Goal: Transaction & Acquisition: Download file/media

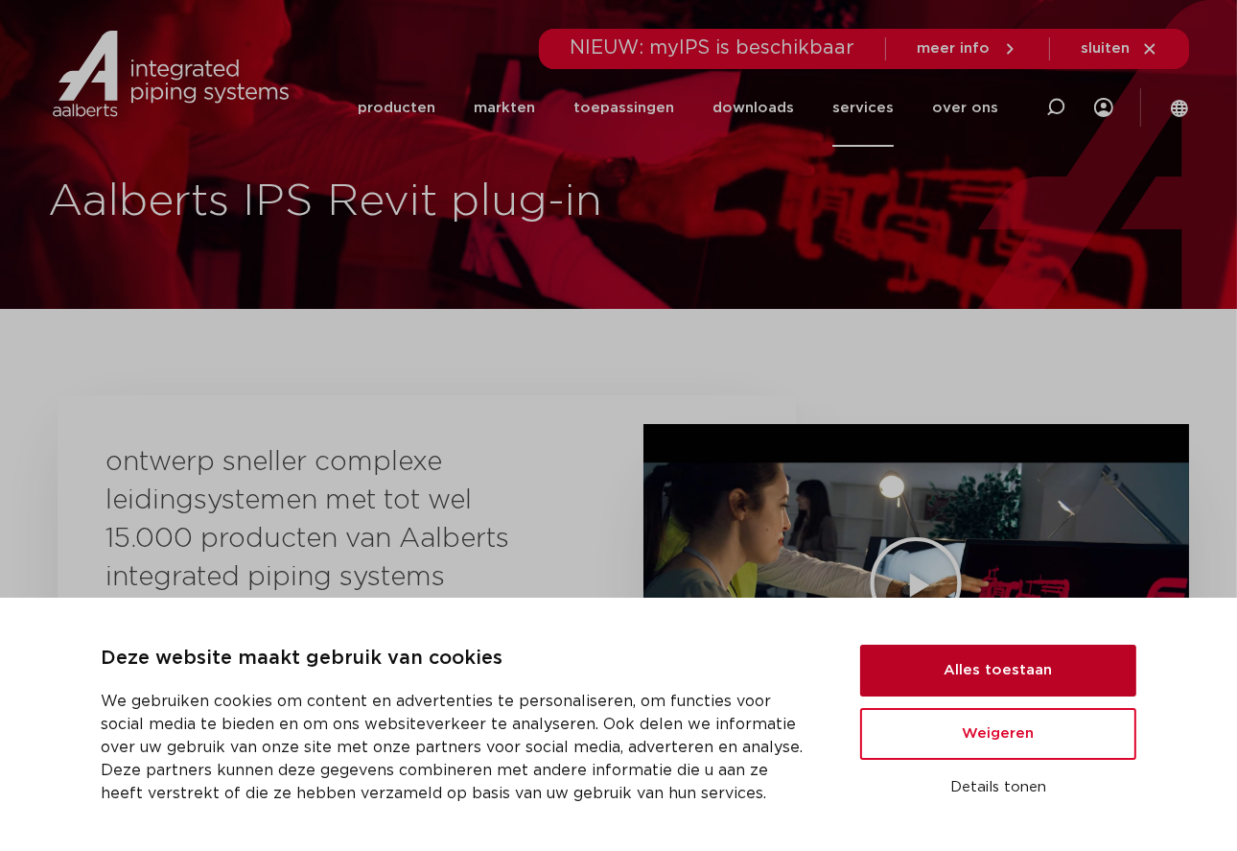
click at [986, 646] on button "Alles toestaan" at bounding box center [998, 670] width 276 height 52
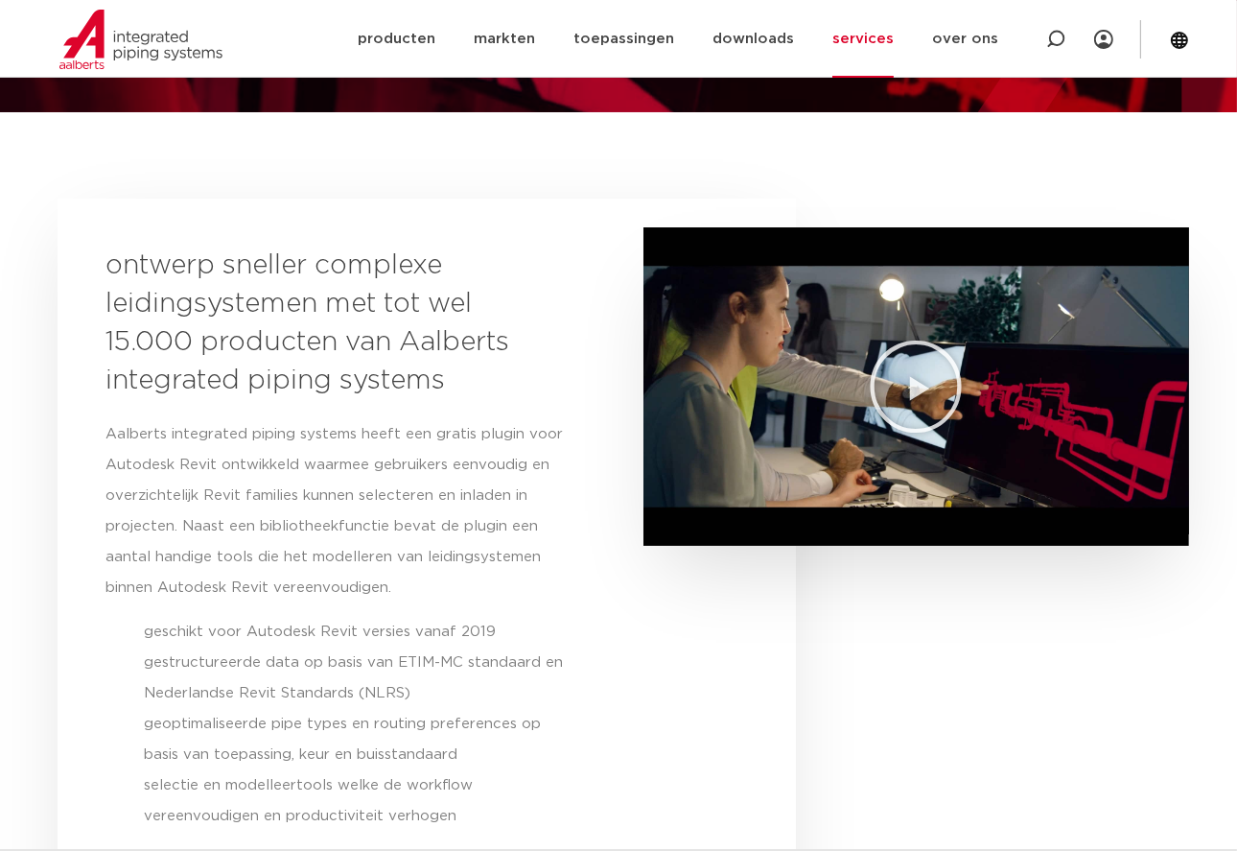
scroll to position [192, 0]
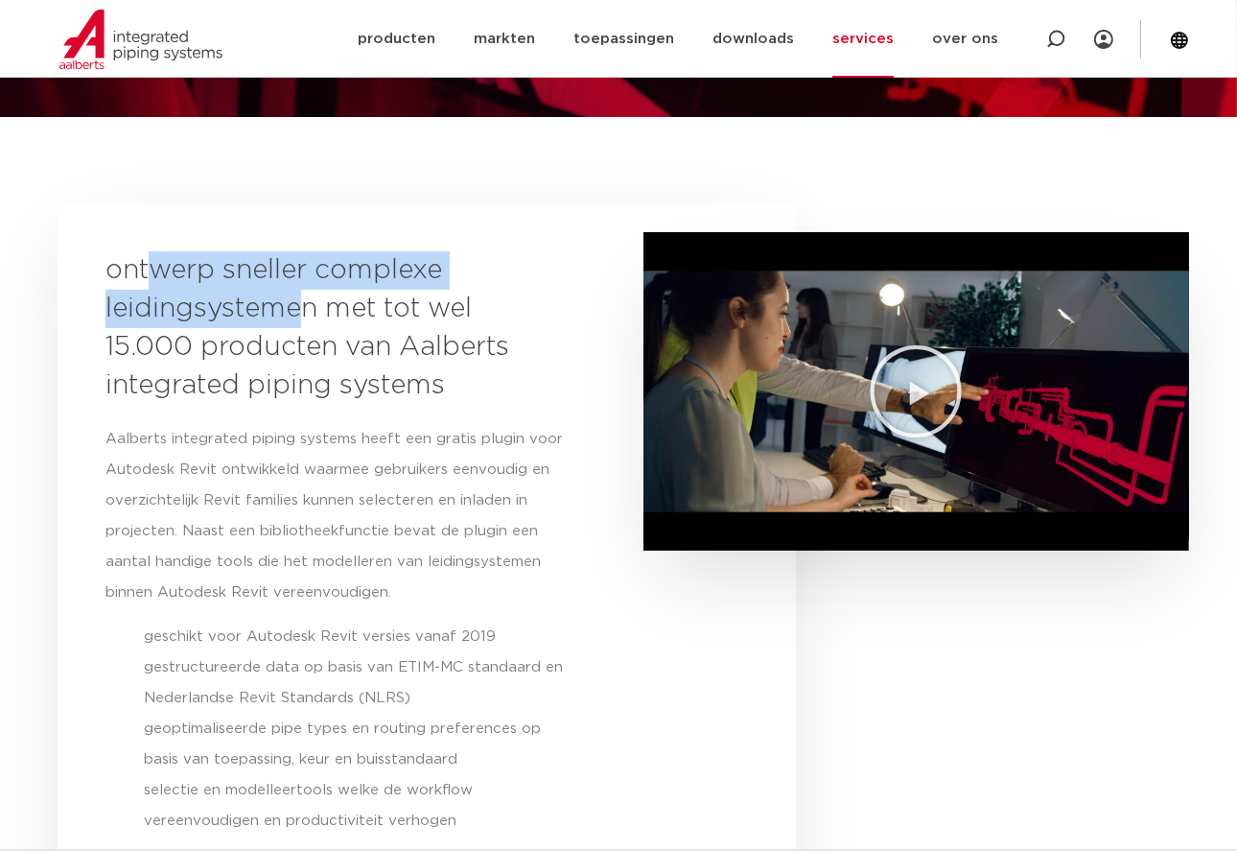
drag, startPoint x: 204, startPoint y: 285, endPoint x: 301, endPoint y: 296, distance: 97.5
click at [299, 299] on h3 "ontwerp sneller complexe leidingsystemen met tot wel 15.000 producten van Aalbe…" at bounding box center [316, 327] width 422 height 153
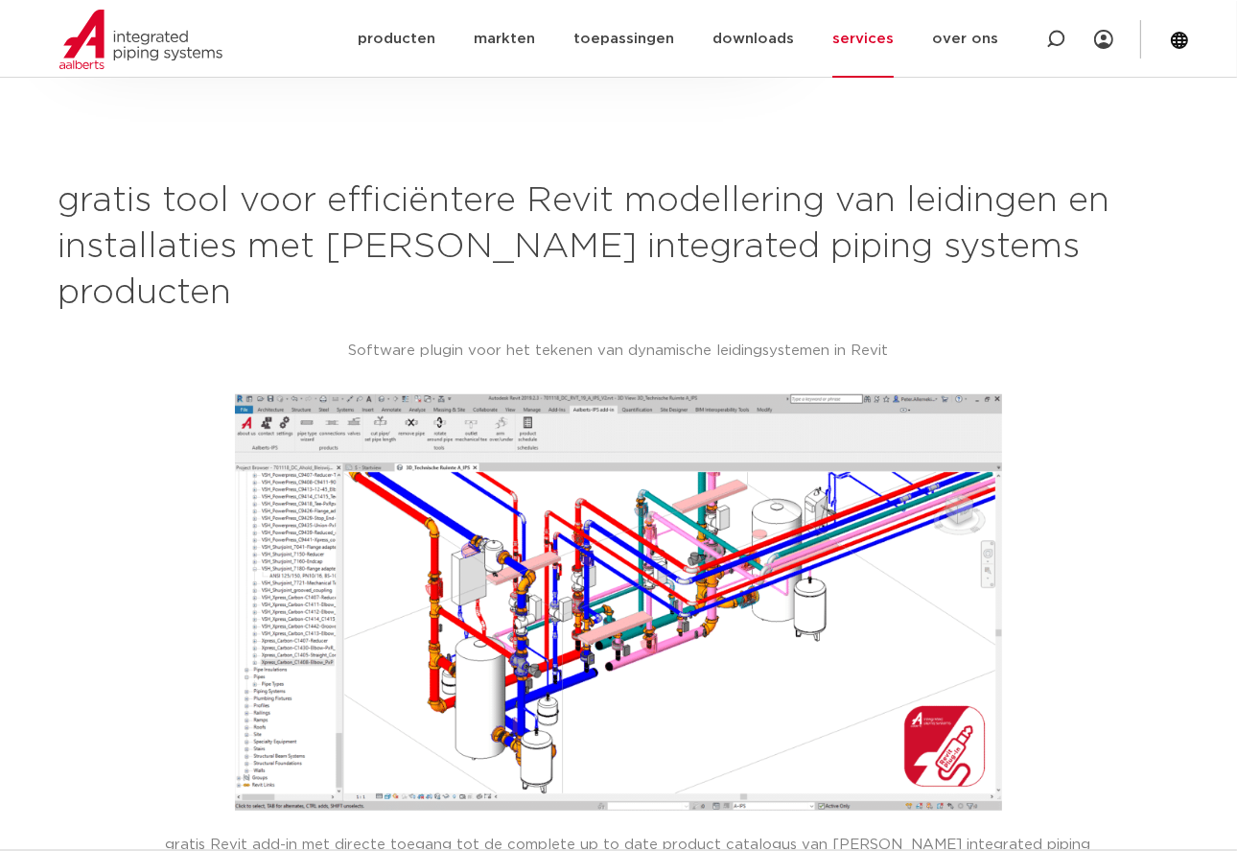
scroll to position [1055, 0]
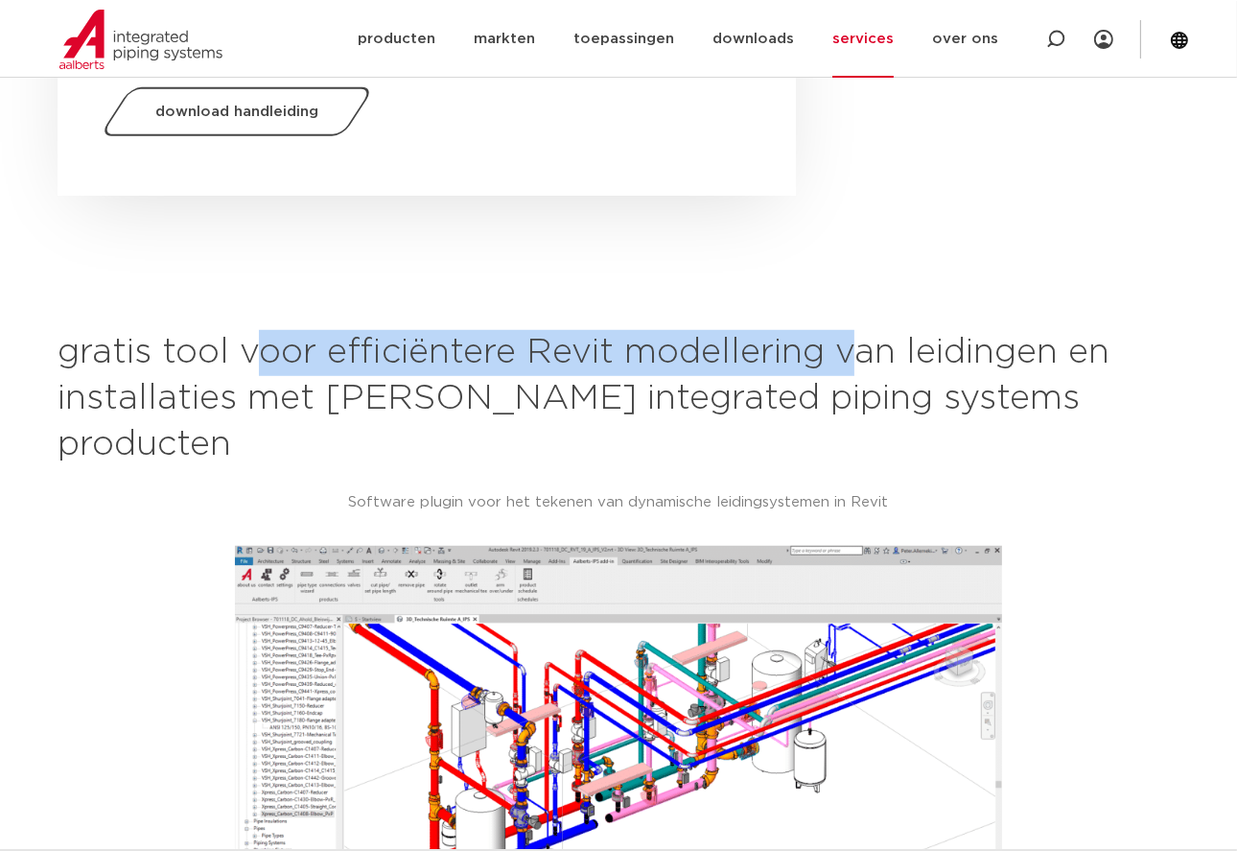
drag, startPoint x: 268, startPoint y: 345, endPoint x: 854, endPoint y: 354, distance: 586.0
click at [852, 355] on h2 "gratis tool voor efficiëntere Revit modellering van leidingen en installaties m…" at bounding box center [619, 399] width 1122 height 138
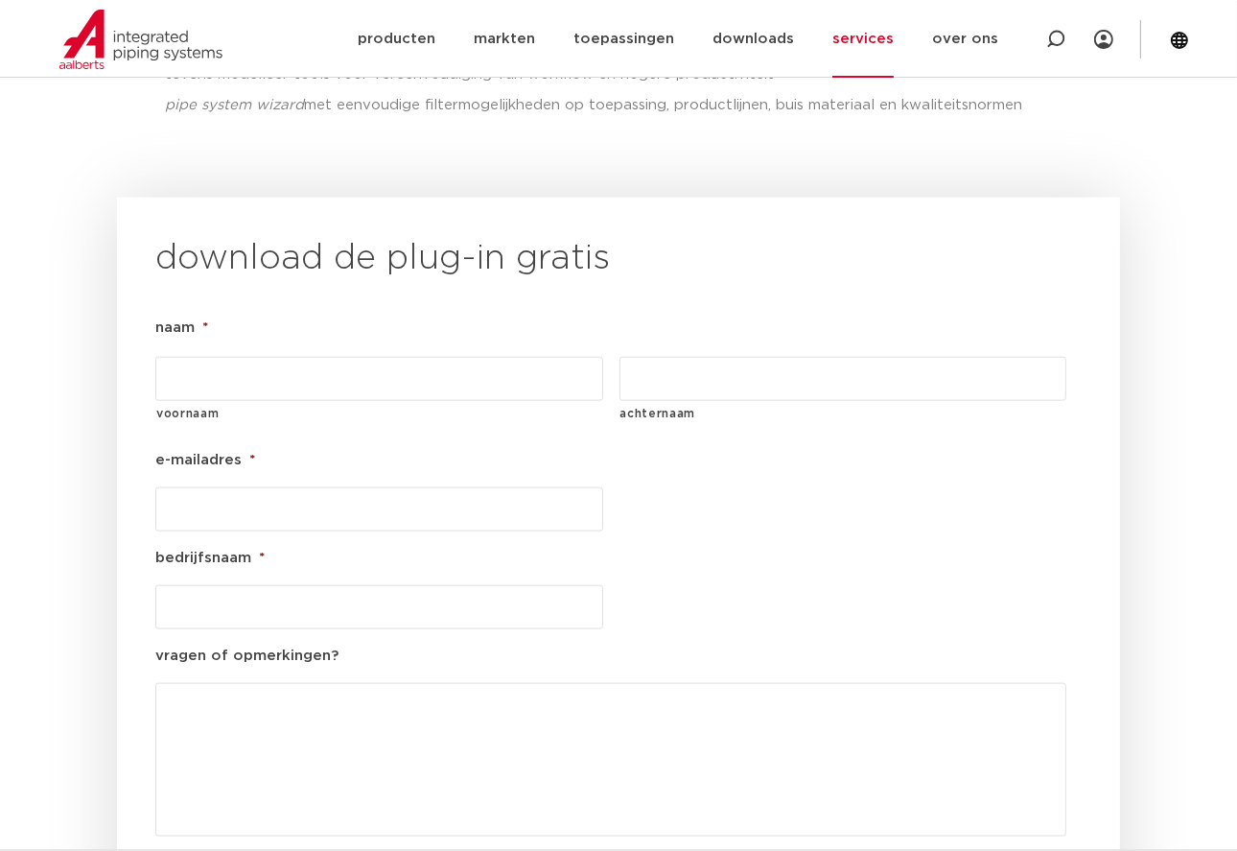
scroll to position [1726, 0]
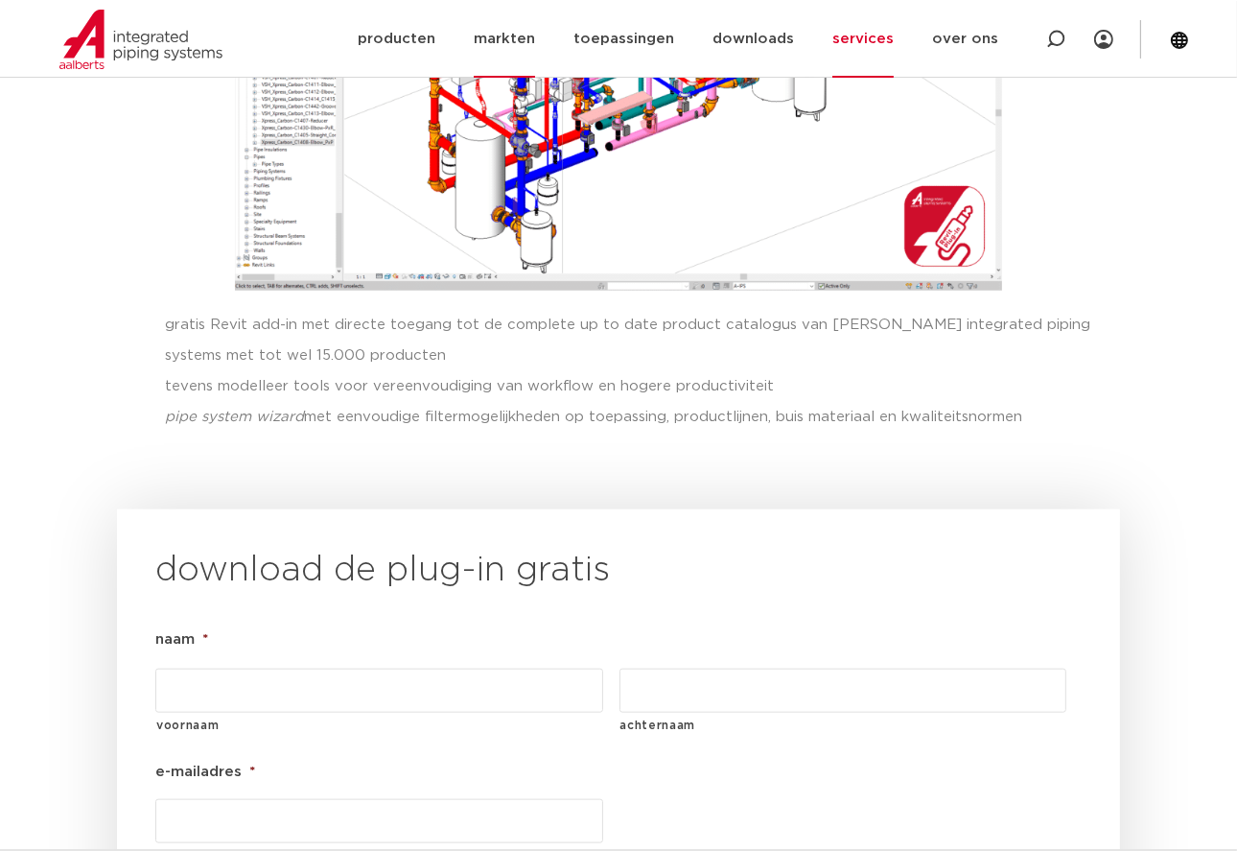
click at [516, 42] on link "markten" at bounding box center [504, 39] width 61 height 78
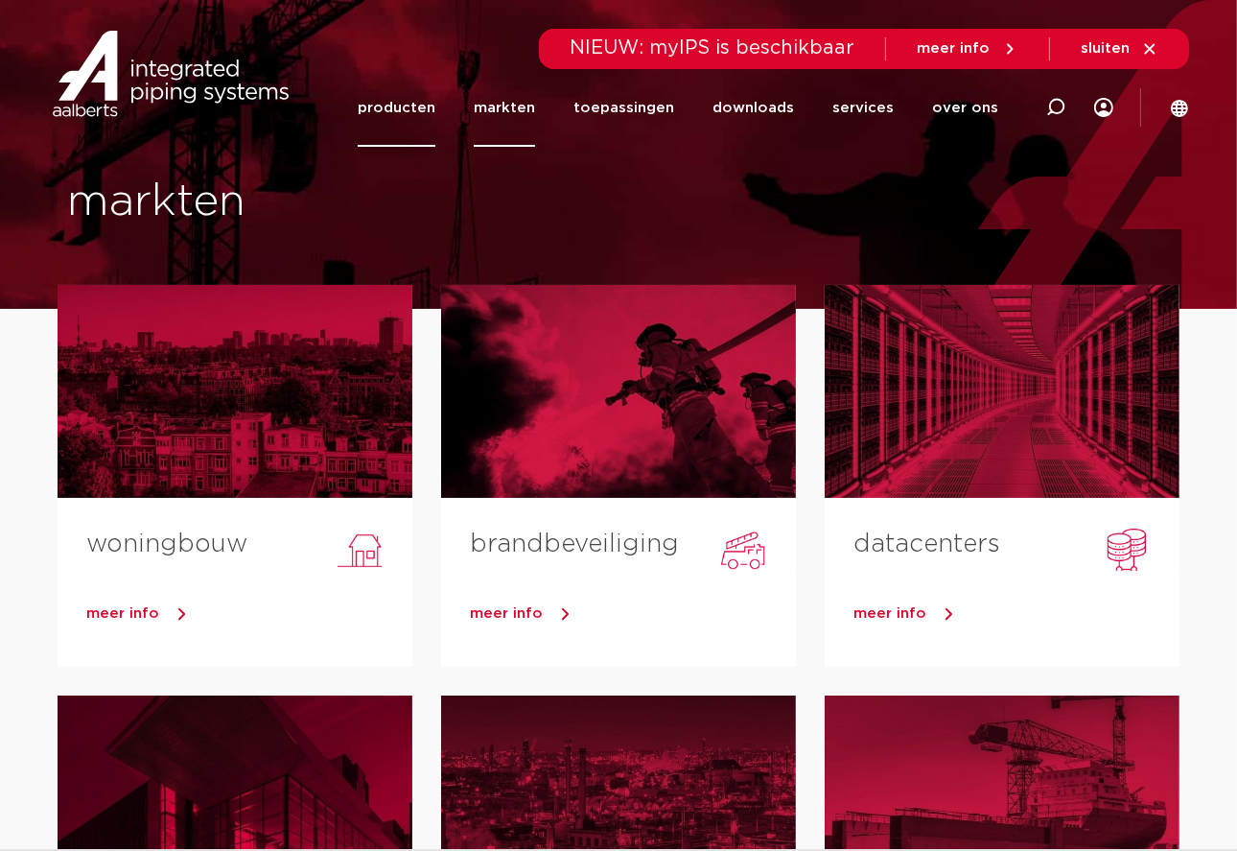
click at [414, 101] on link "producten" at bounding box center [397, 108] width 78 height 78
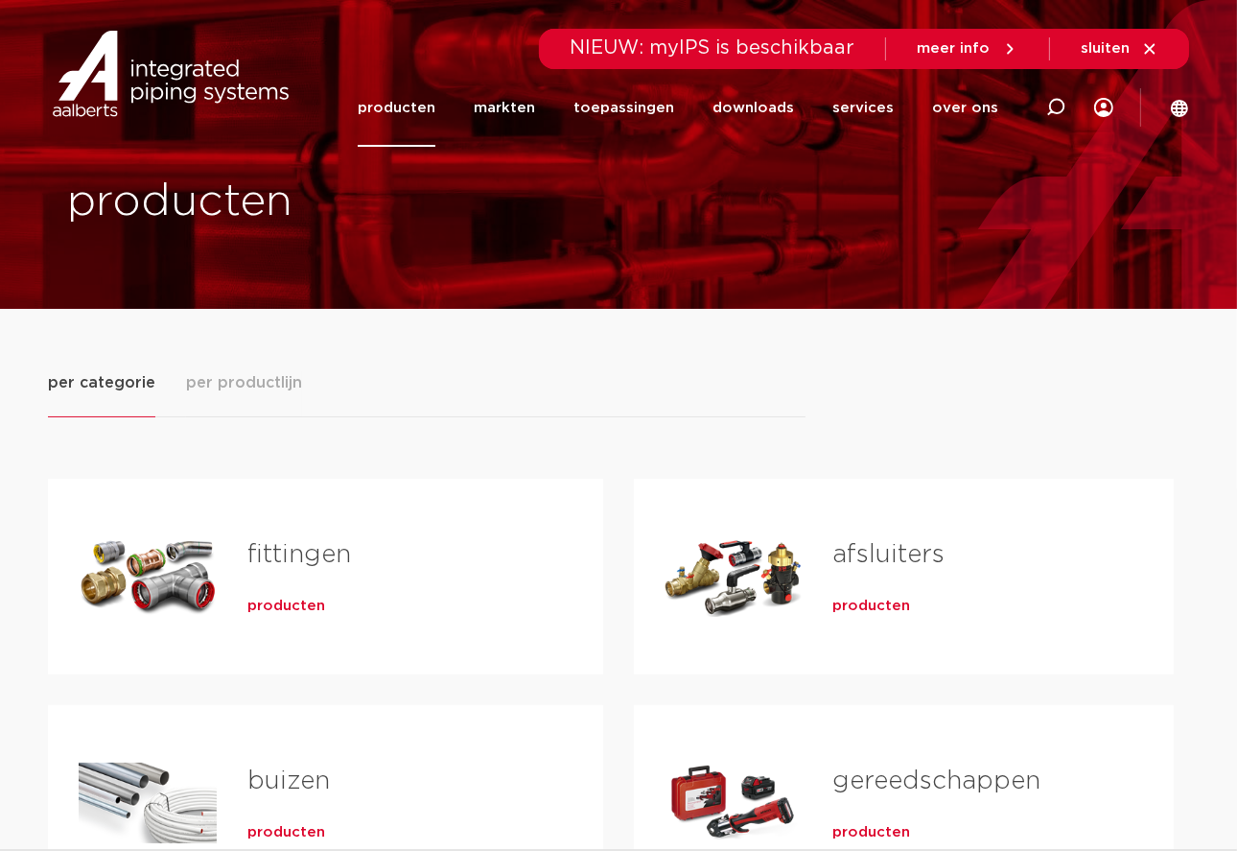
click at [302, 604] on span "producten" at bounding box center [286, 606] width 78 height 19
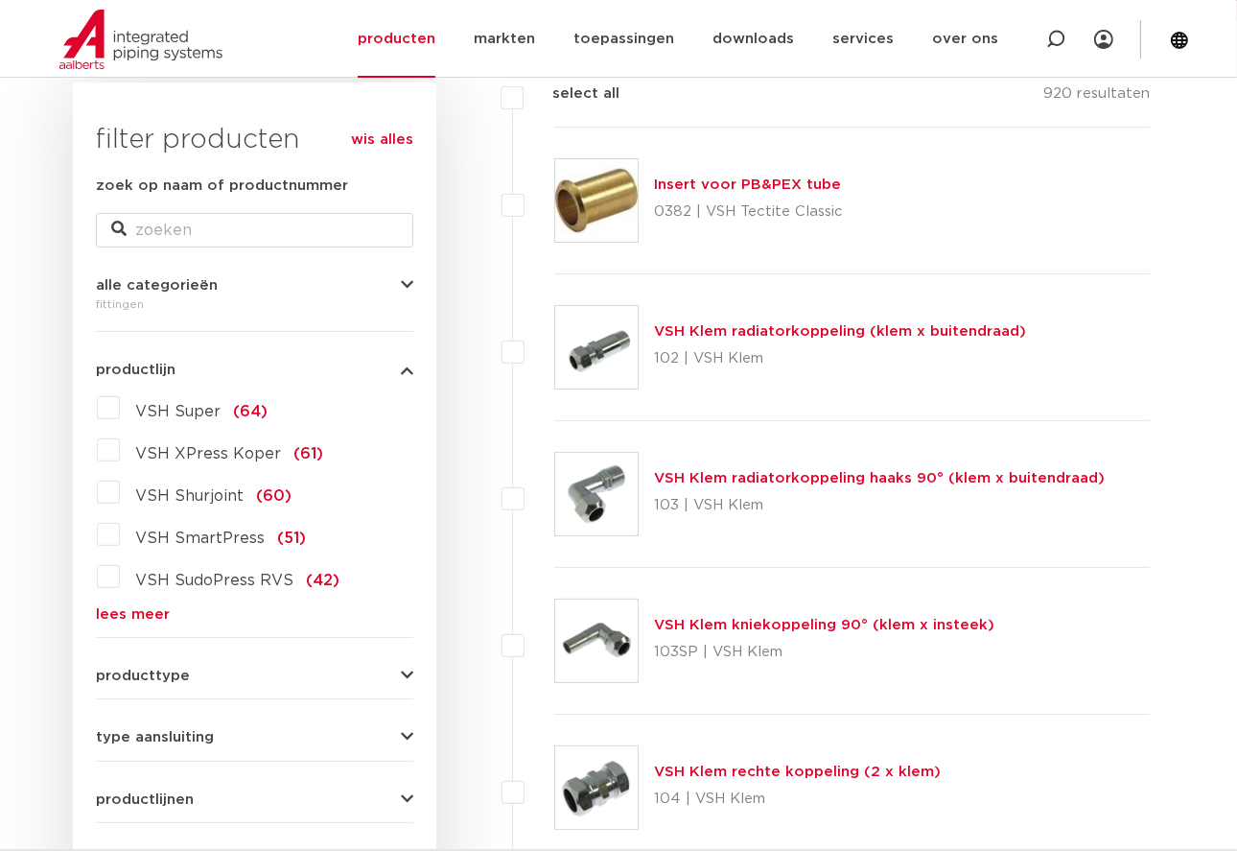
click at [133, 615] on link "lees meer" at bounding box center [254, 614] width 317 height 14
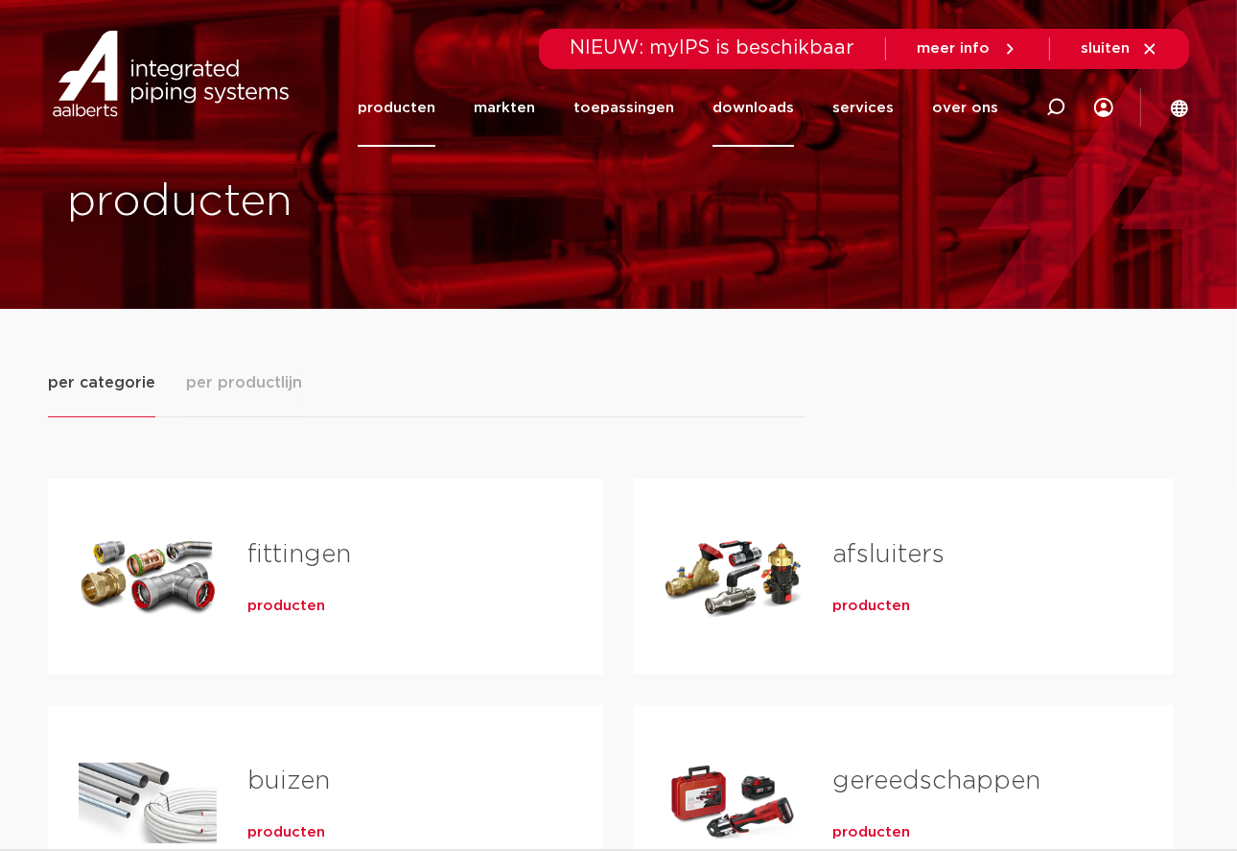
click at [776, 110] on link "downloads" at bounding box center [754, 108] width 82 height 78
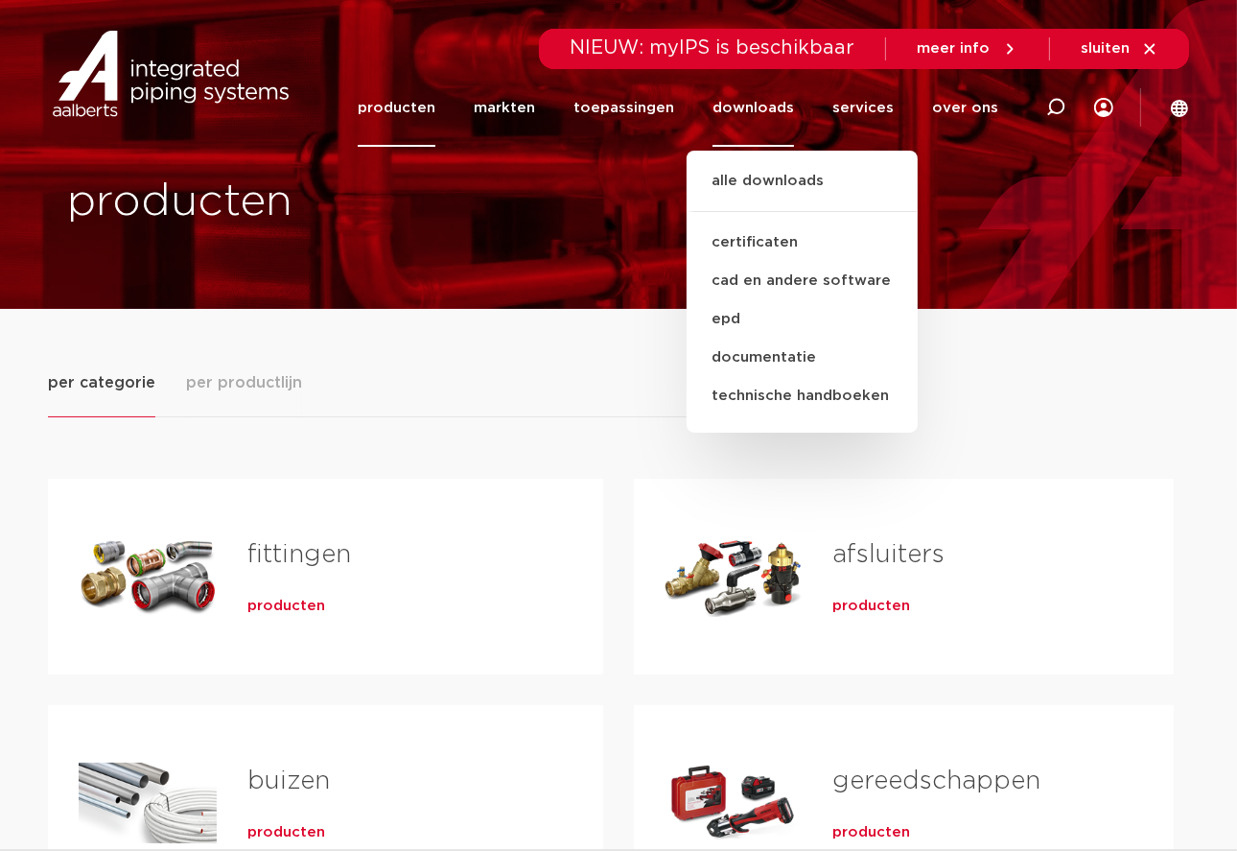
drag, startPoint x: 595, startPoint y: 360, endPoint x: 585, endPoint y: 356, distance: 10.3
click at [594, 360] on div "per categorie per productlijn fittingen producten buizen producten" at bounding box center [618, 795] width 1141 height 972
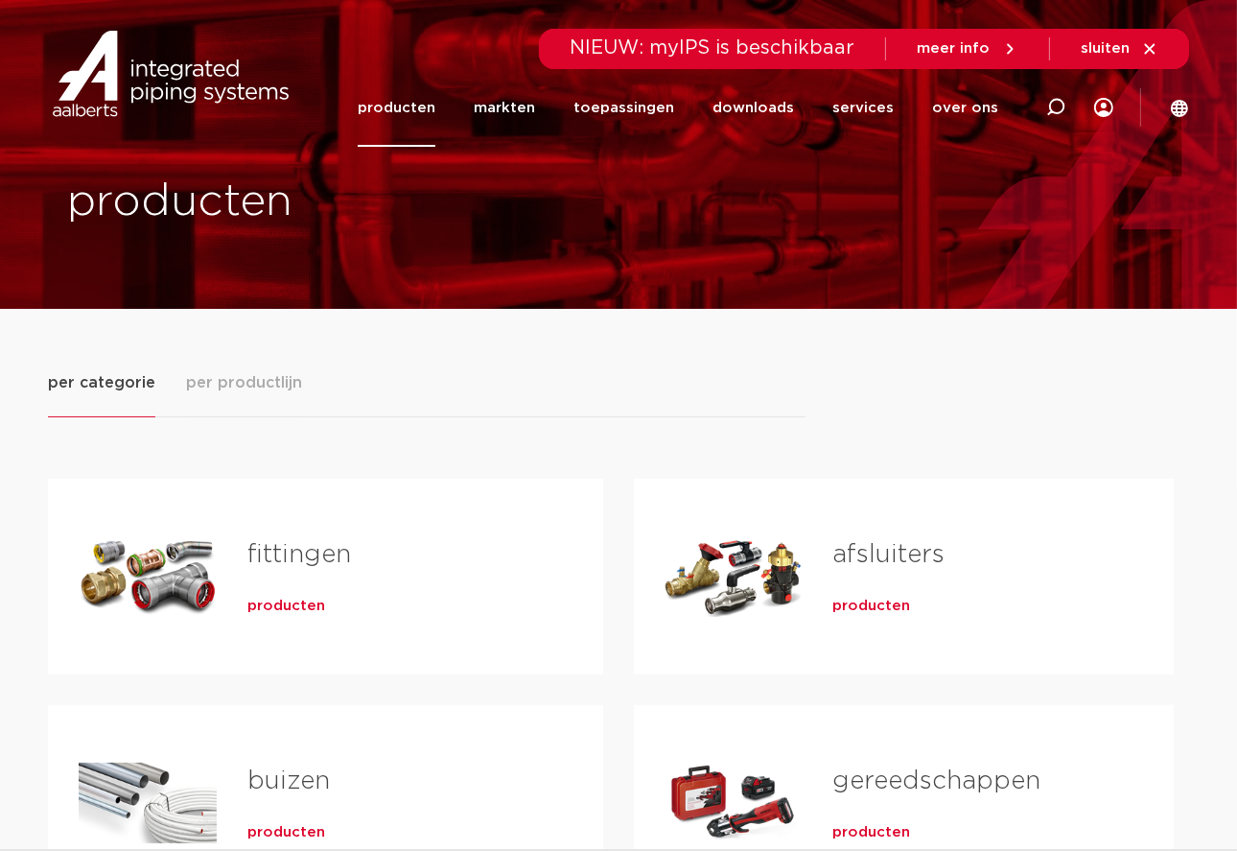
click at [209, 543] on div "Tabs. Open items met enter of spatie, sluit af met escape en navigeer met de pi…" at bounding box center [148, 576] width 138 height 134
click at [159, 571] on div "Tabs. Open items met enter of spatie, sluit af met escape en navigeer met de pi…" at bounding box center [148, 576] width 138 height 134
click at [271, 605] on span "producten" at bounding box center [286, 606] width 78 height 19
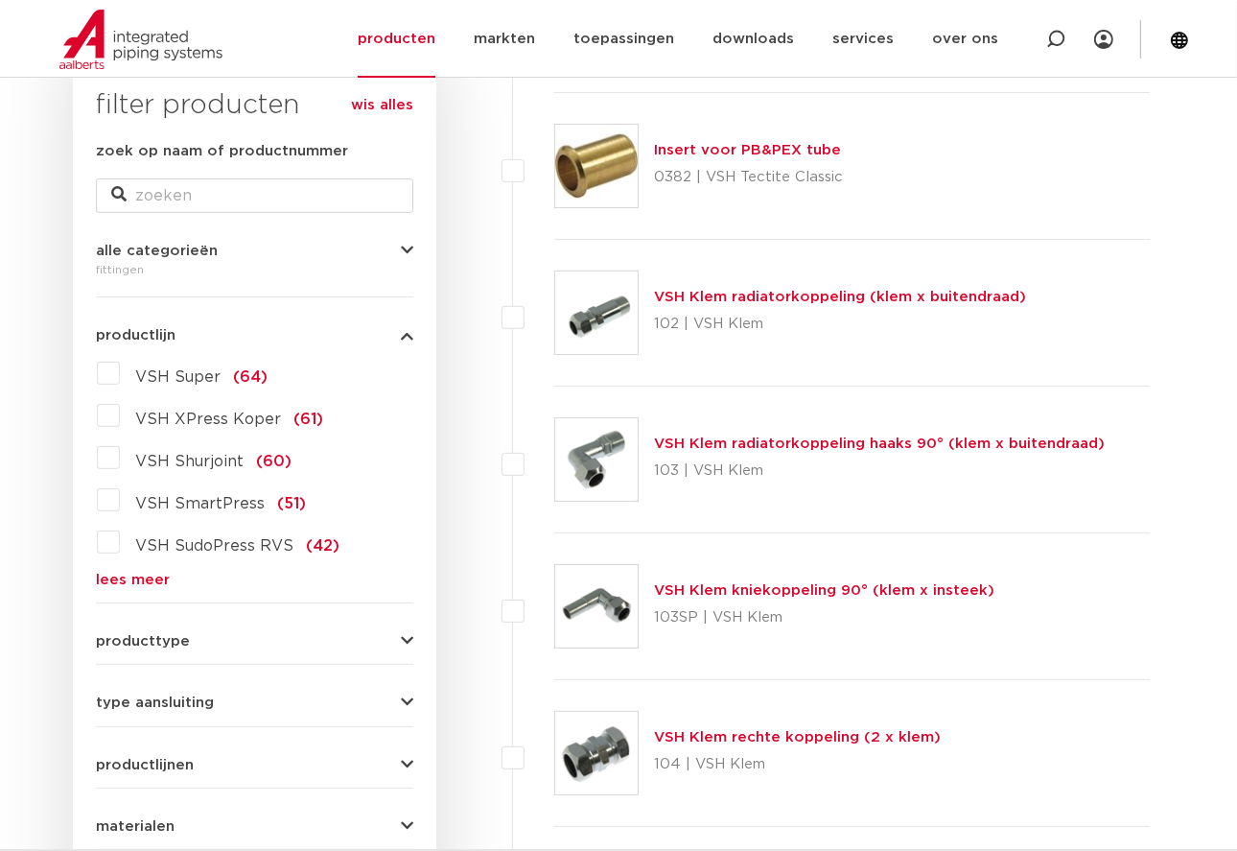
scroll to position [384, 0]
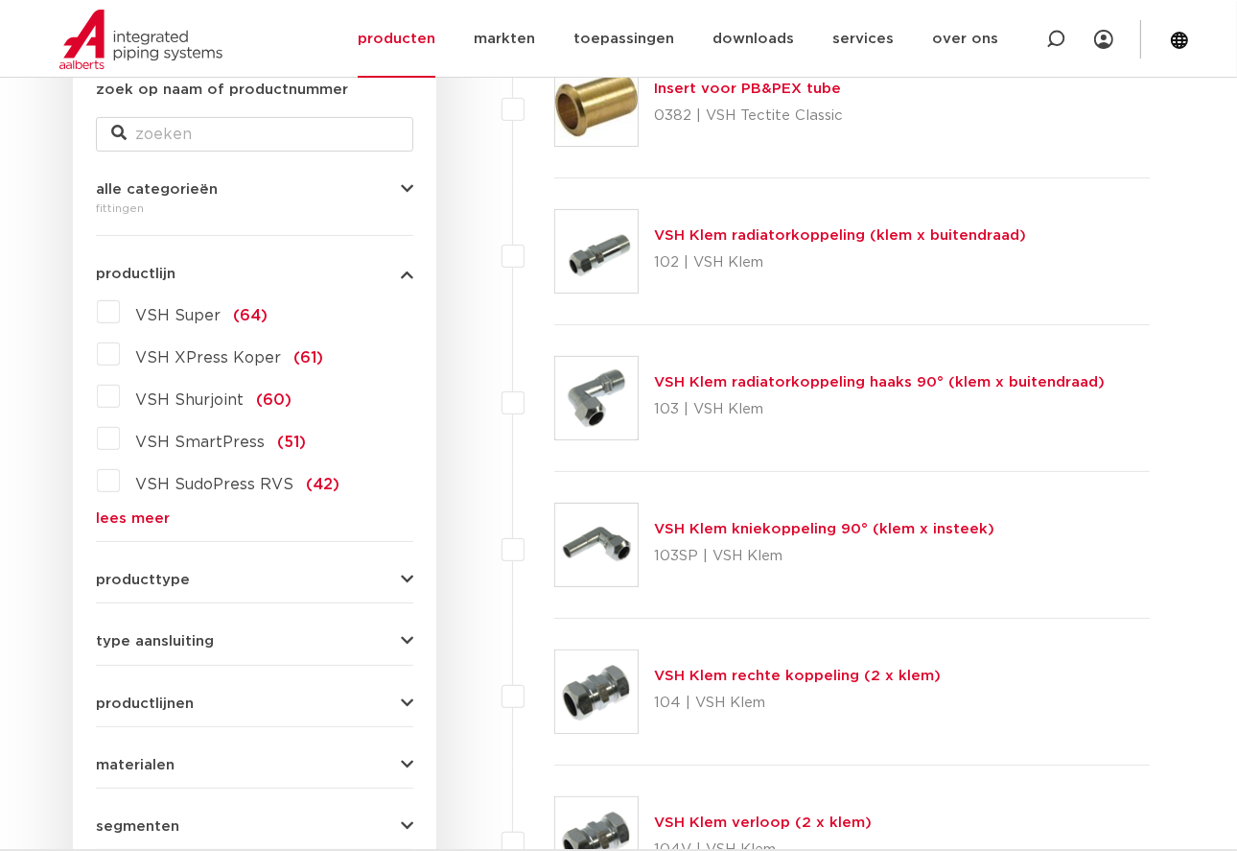
click at [120, 314] on label "VSH Super (64)" at bounding box center [194, 311] width 148 height 31
click at [0, 0] on input "VSH Super (64)" at bounding box center [0, 0] width 0 height 0
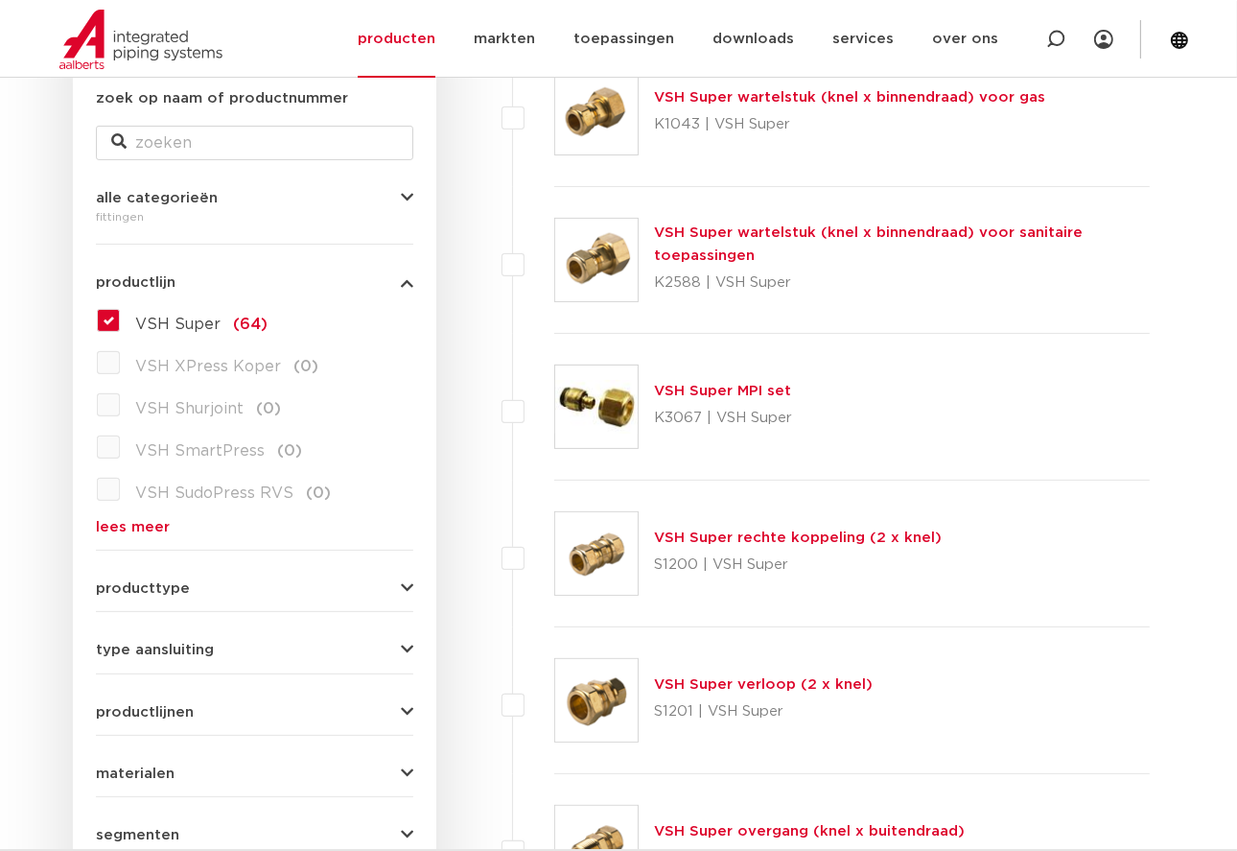
scroll to position [384, 0]
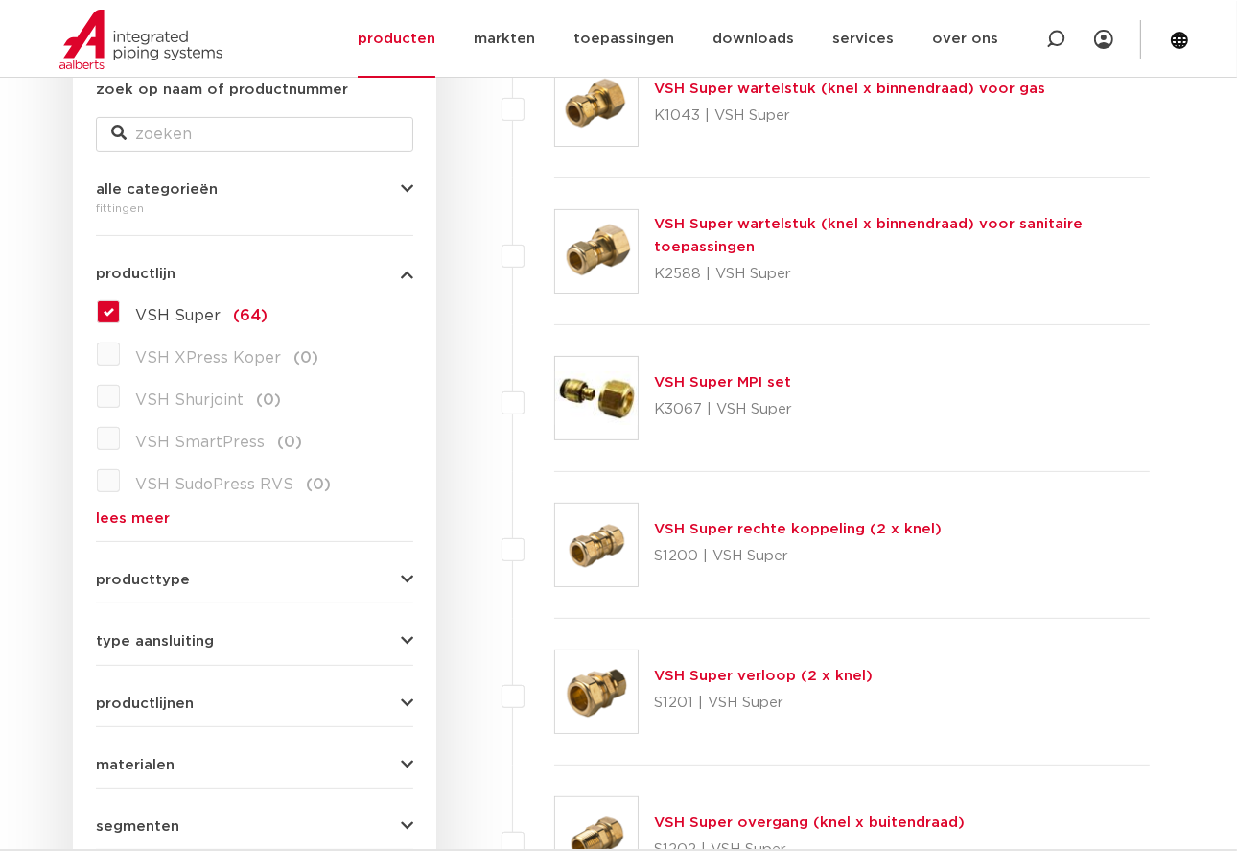
click at [120, 318] on label "VSH Super (64)" at bounding box center [194, 311] width 148 height 31
click at [0, 0] on input "VSH Super (64)" at bounding box center [0, 0] width 0 height 0
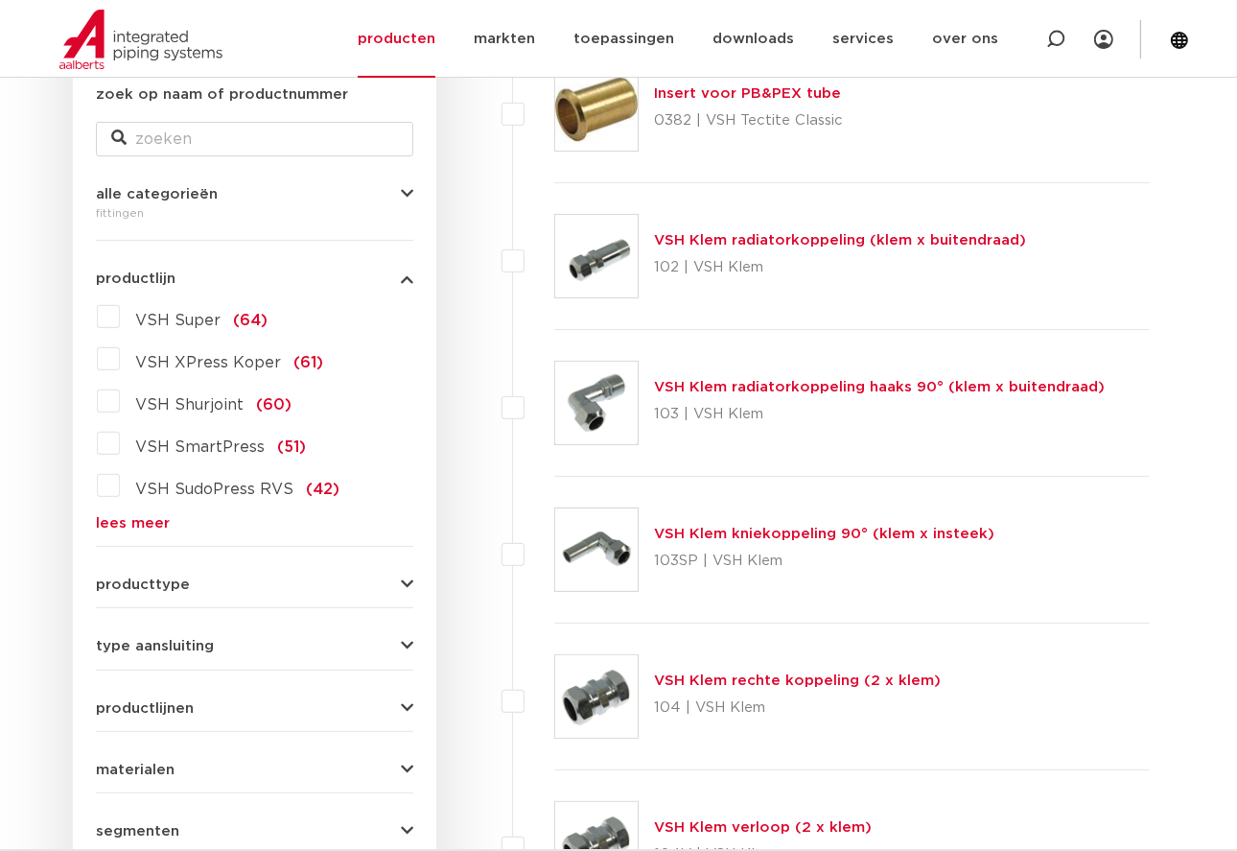
scroll to position [384, 0]
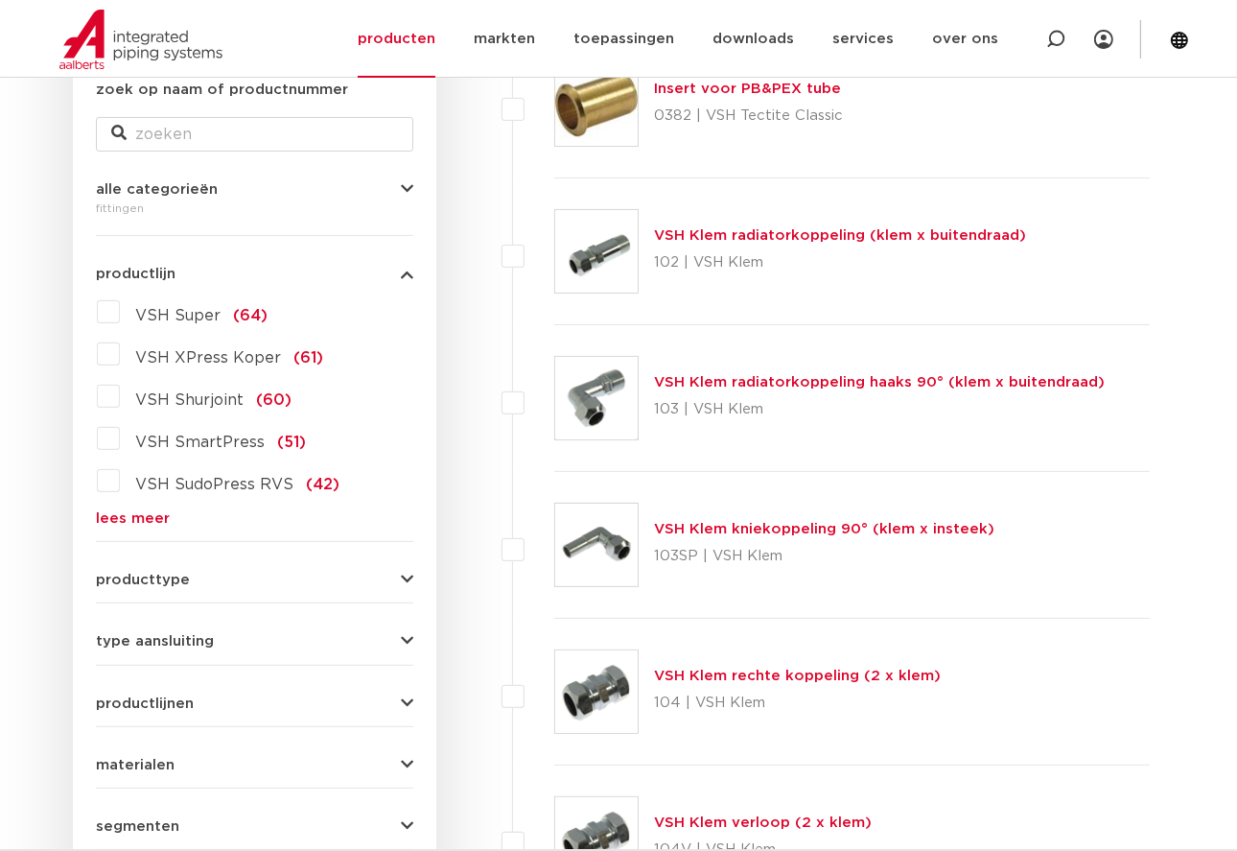
click at [120, 358] on label "VSH XPress Koper (61)" at bounding box center [221, 354] width 203 height 31
click at [0, 0] on input "VSH XPress Koper (61)" at bounding box center [0, 0] width 0 height 0
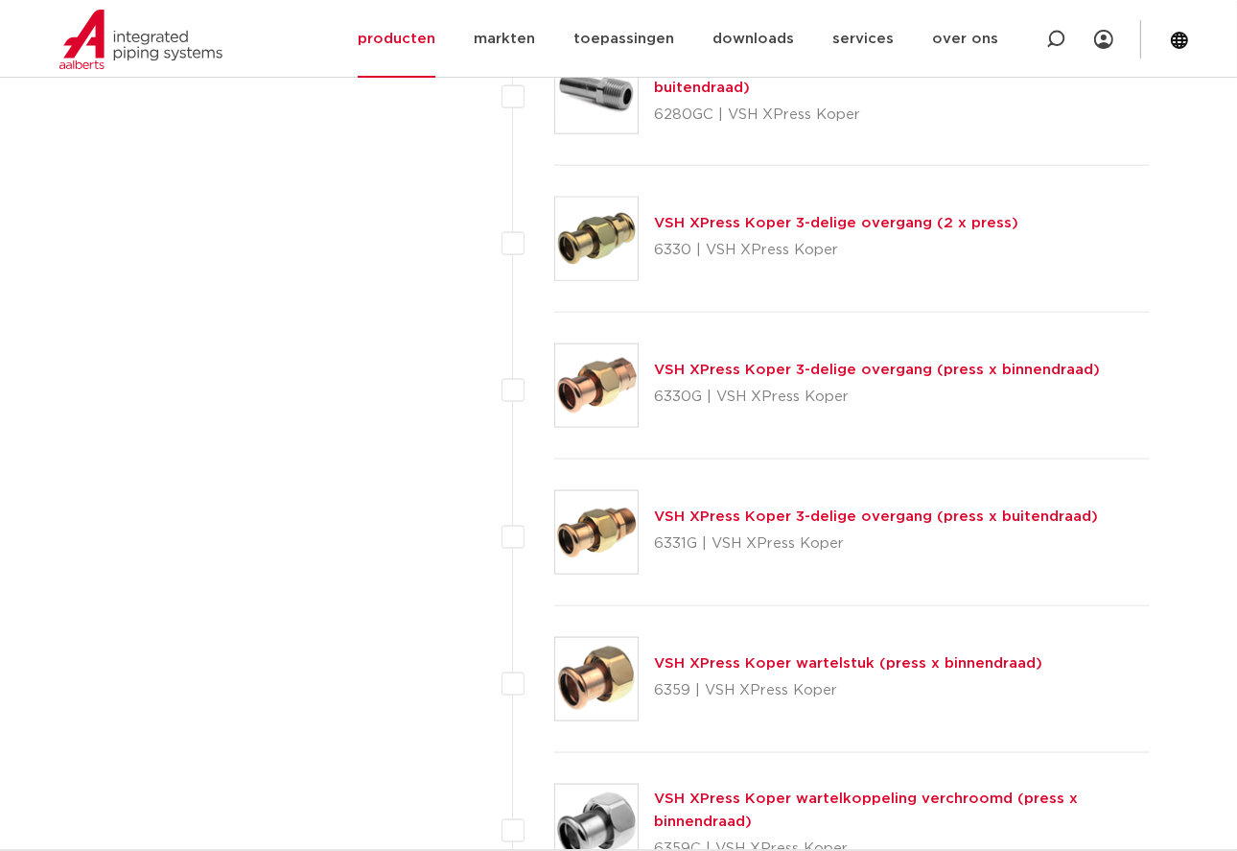
scroll to position [2206, 0]
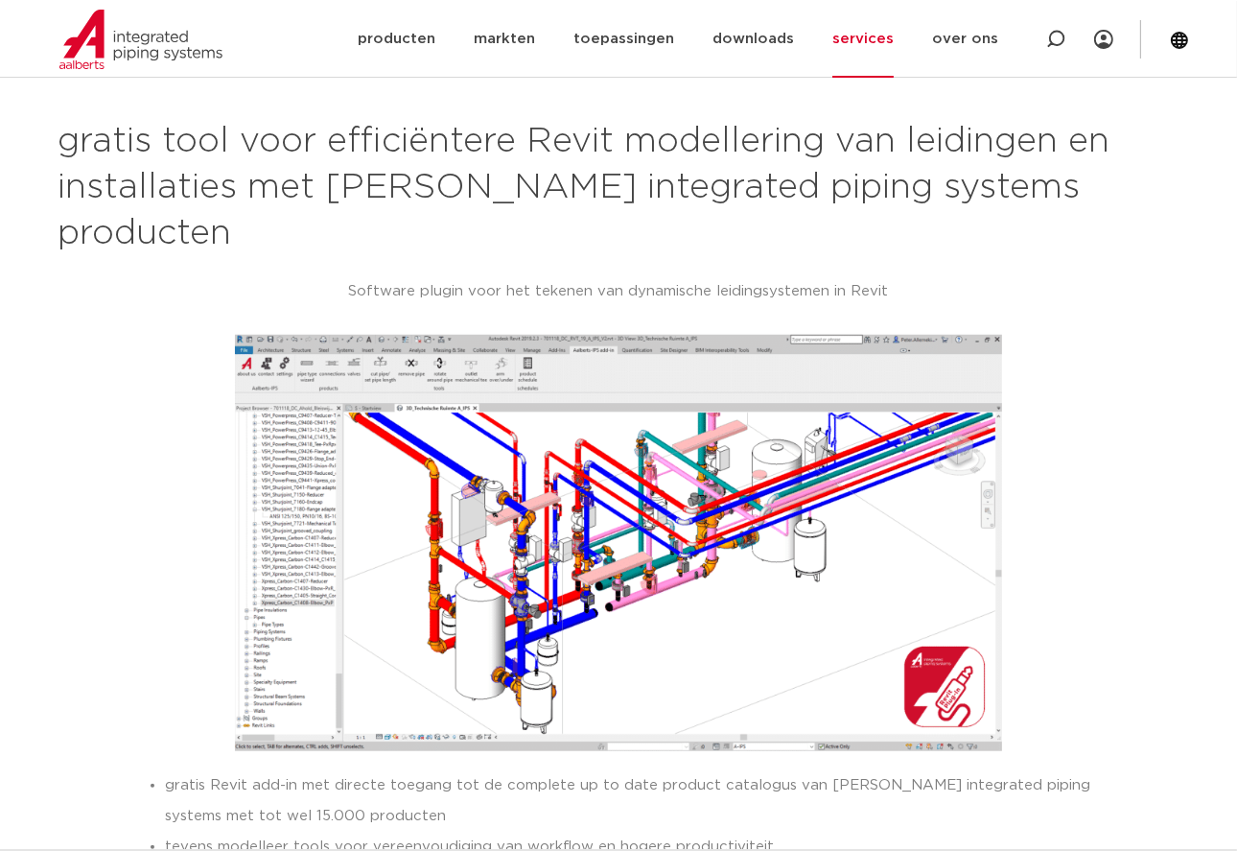
scroll to position [1247, 0]
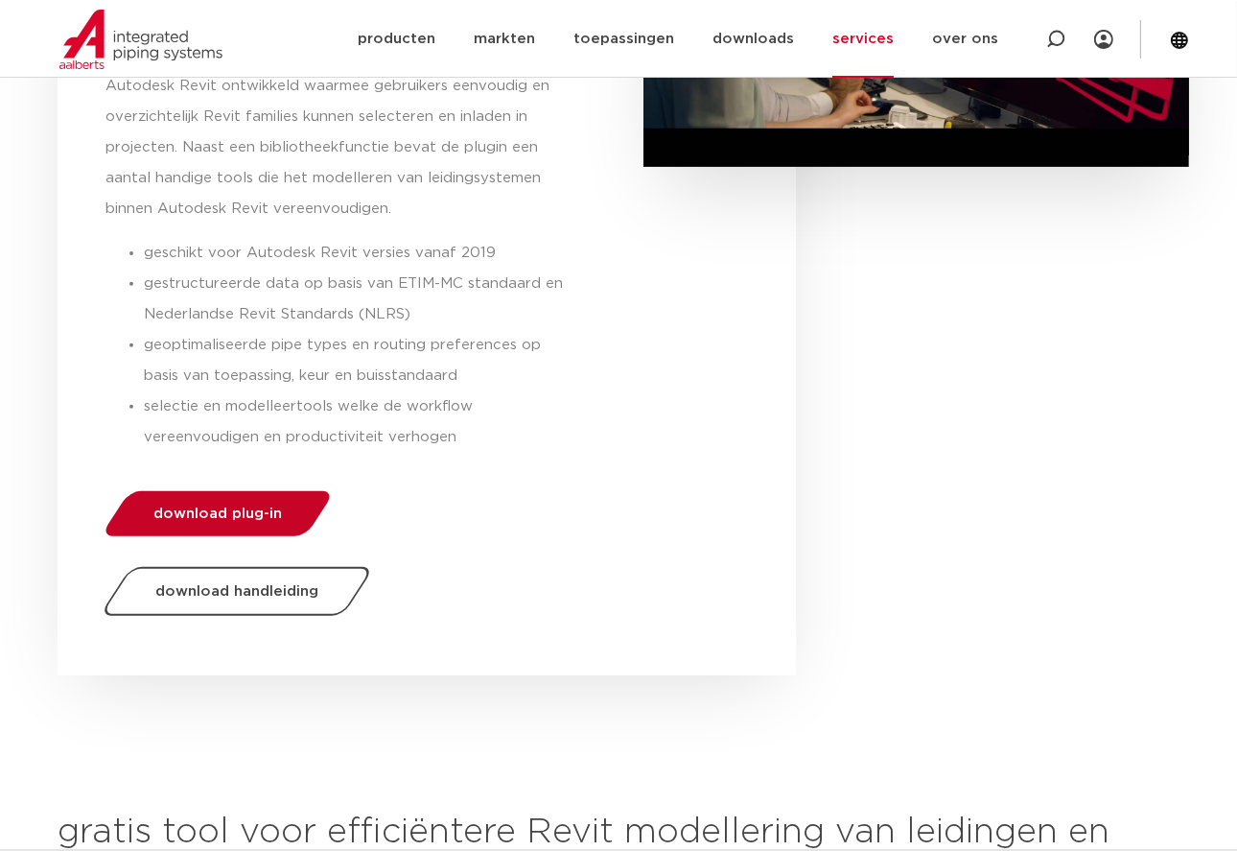
drag, startPoint x: 207, startPoint y: 510, endPoint x: 191, endPoint y: 523, distance: 20.5
click at [208, 510] on span "download plug-in" at bounding box center [217, 513] width 129 height 14
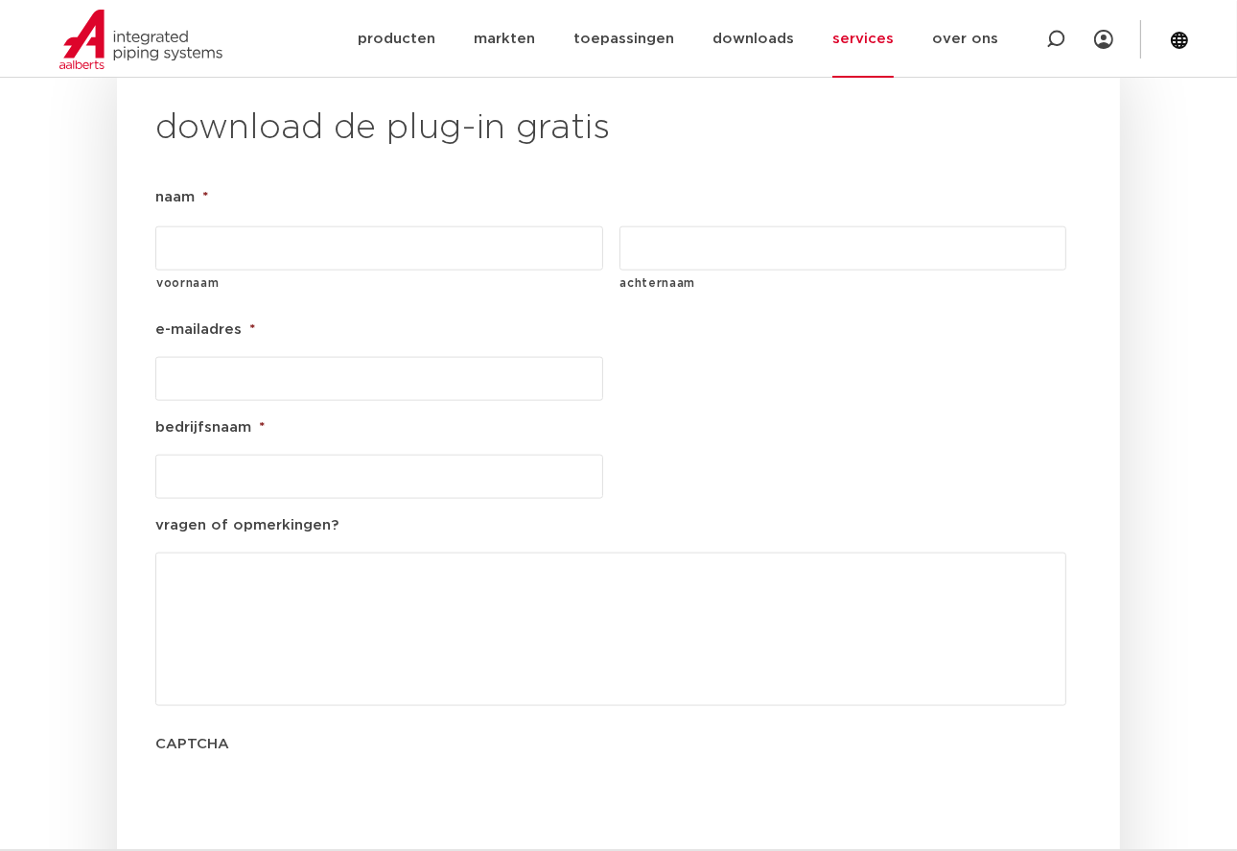
scroll to position [2186, 0]
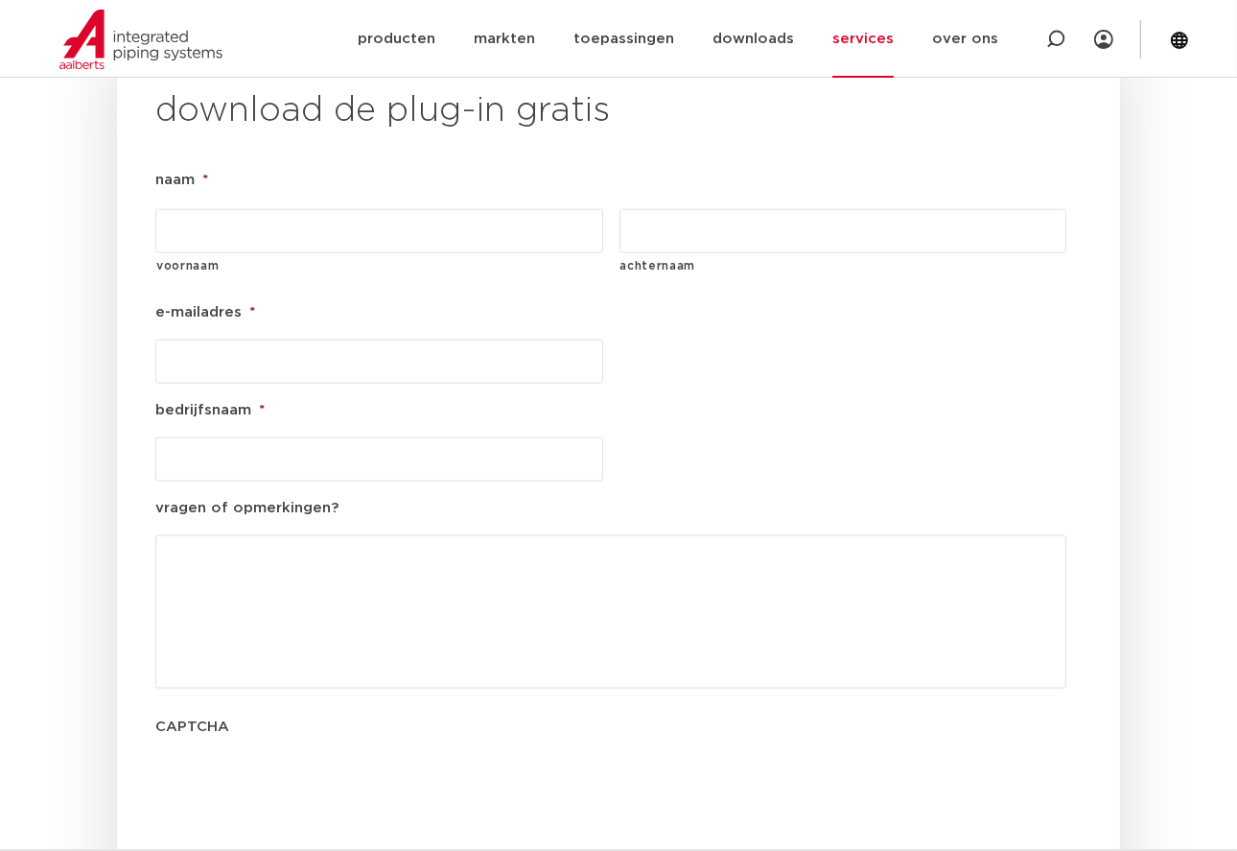
click at [319, 209] on input "voornaam" at bounding box center [379, 231] width 448 height 44
type input "Wesley"
type input "Gouweleeuw"
type input "[EMAIL_ADDRESS][DOMAIN_NAME]"
type input "Gouweleeuw Engineering"
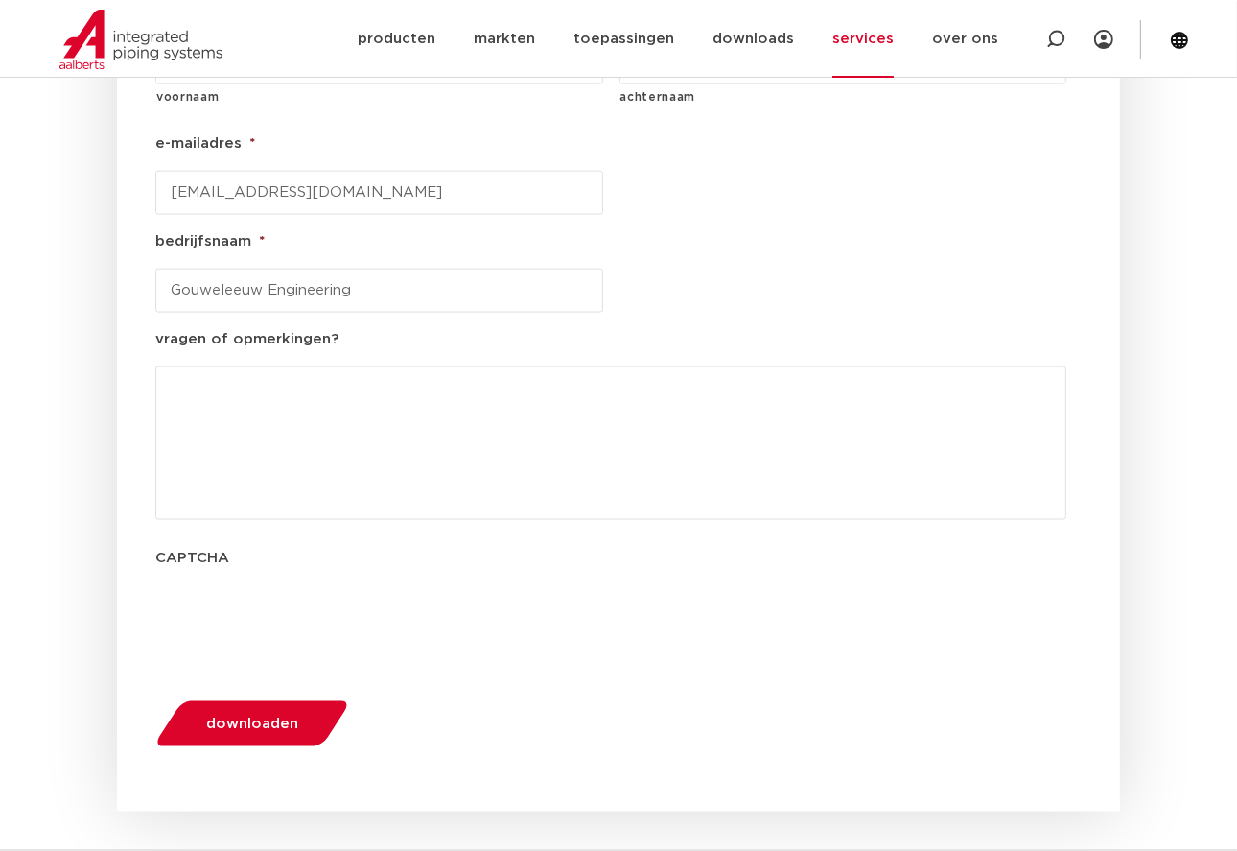
scroll to position [2377, 0]
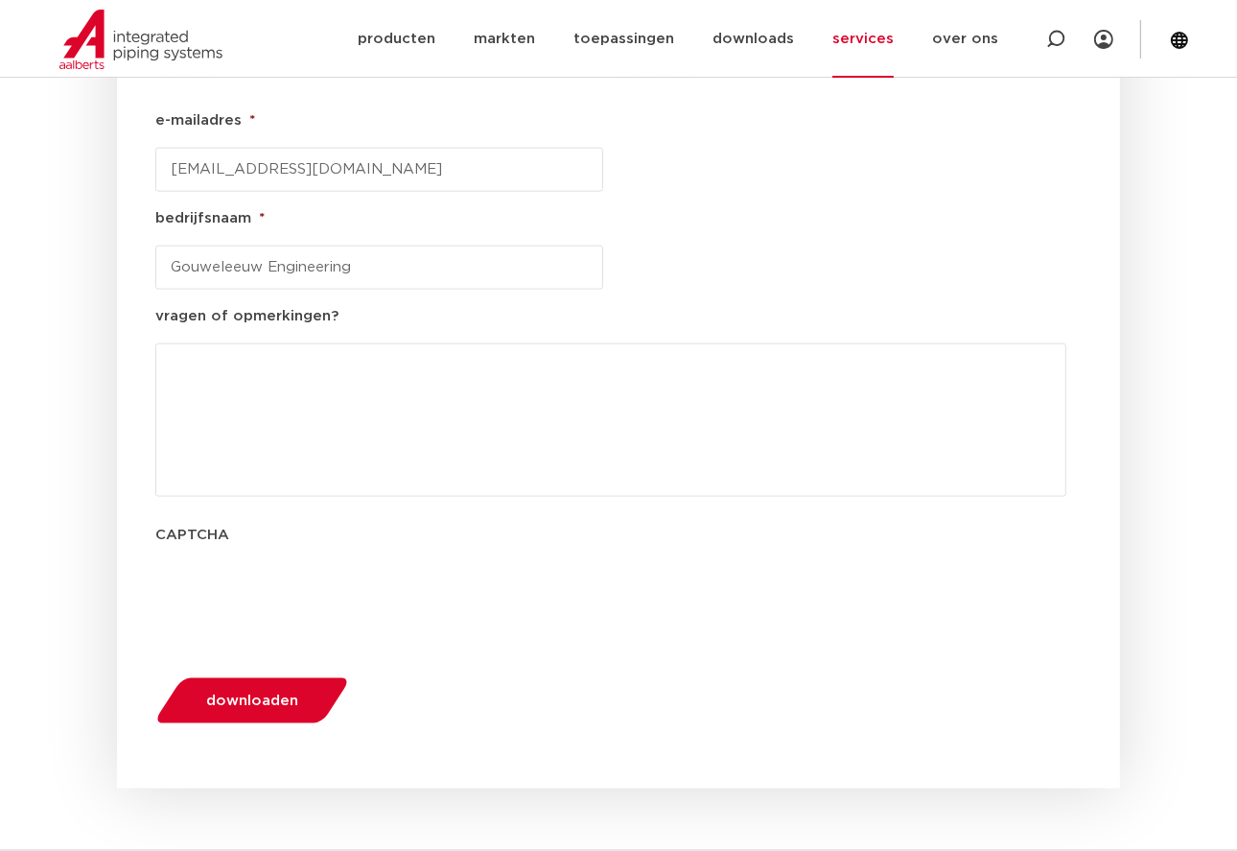
click at [232, 693] on span "downloaden" at bounding box center [252, 700] width 92 height 14
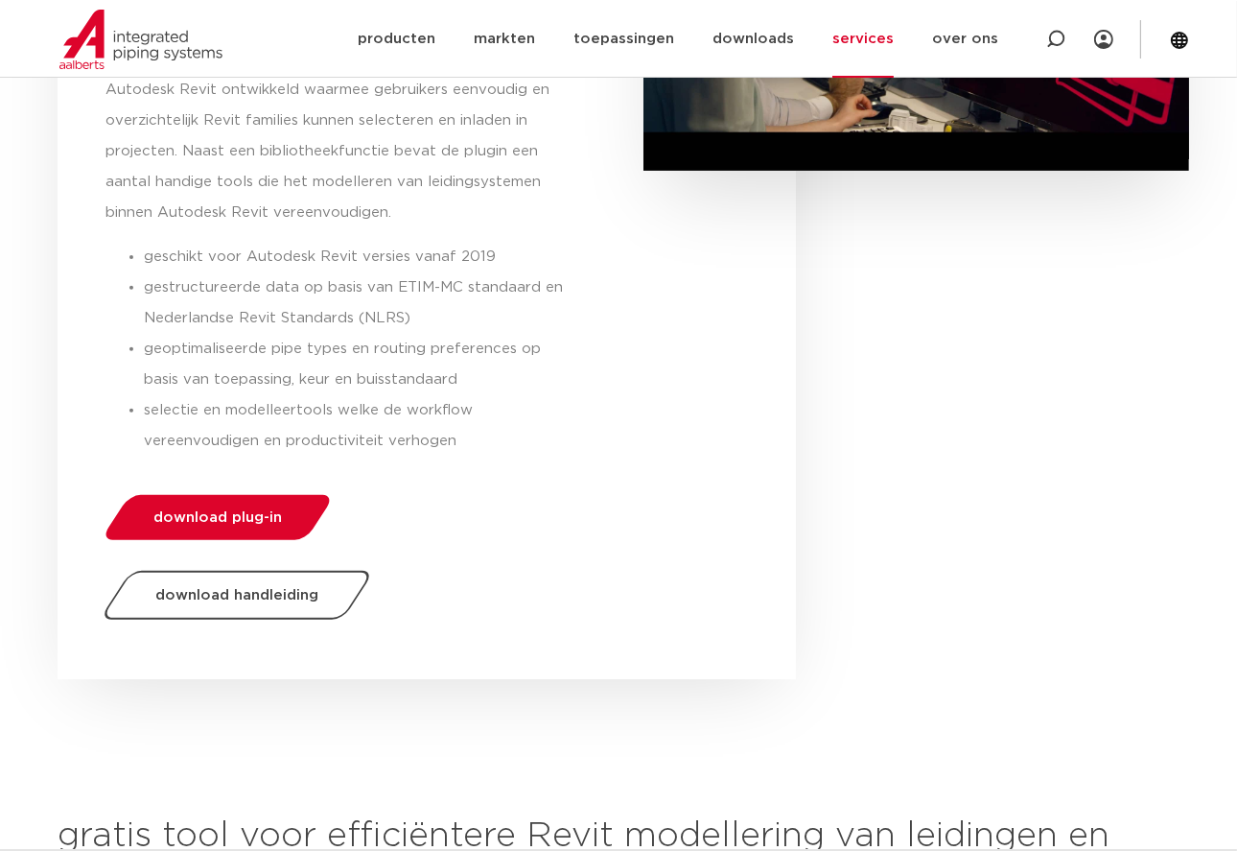
scroll to position [575, 0]
